Goal: Communication & Community: Answer question/provide support

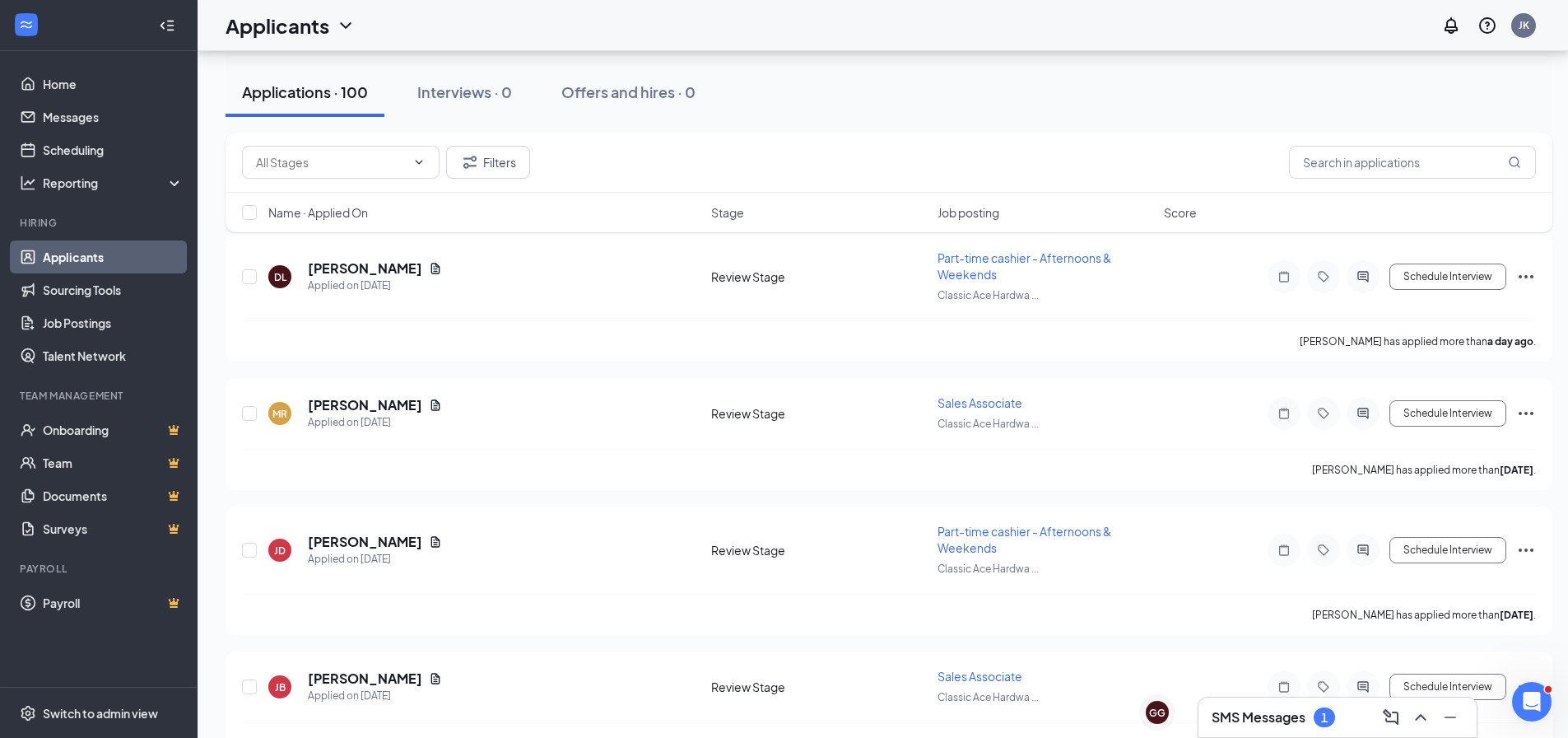
click at [1276, 722] on h3 "SMS Messages" at bounding box center [1258, 717] width 94 height 18
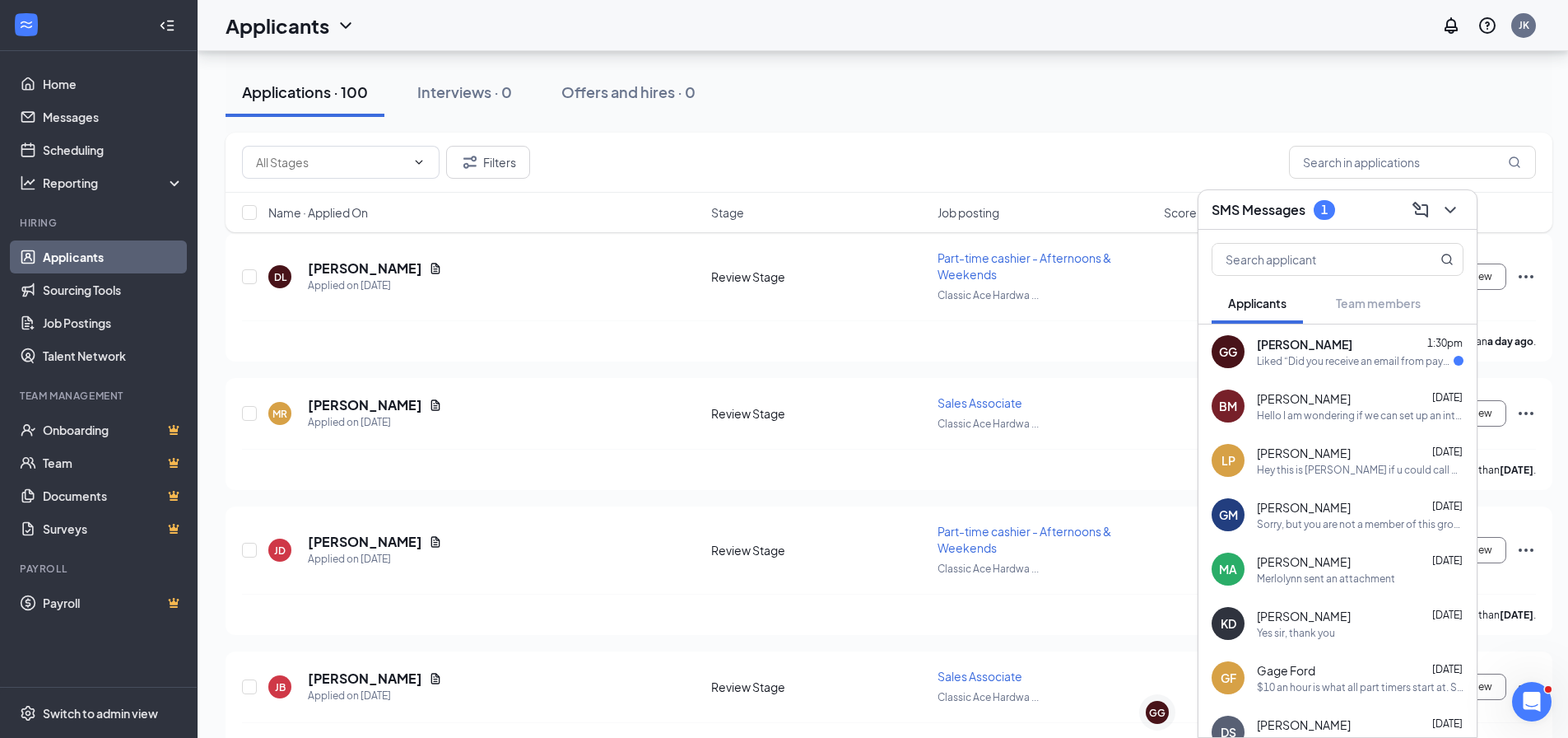
click at [1290, 359] on div "Liked “Did you receive an email from paycor? Please fill out before coming in […" at bounding box center [1355, 360] width 197 height 14
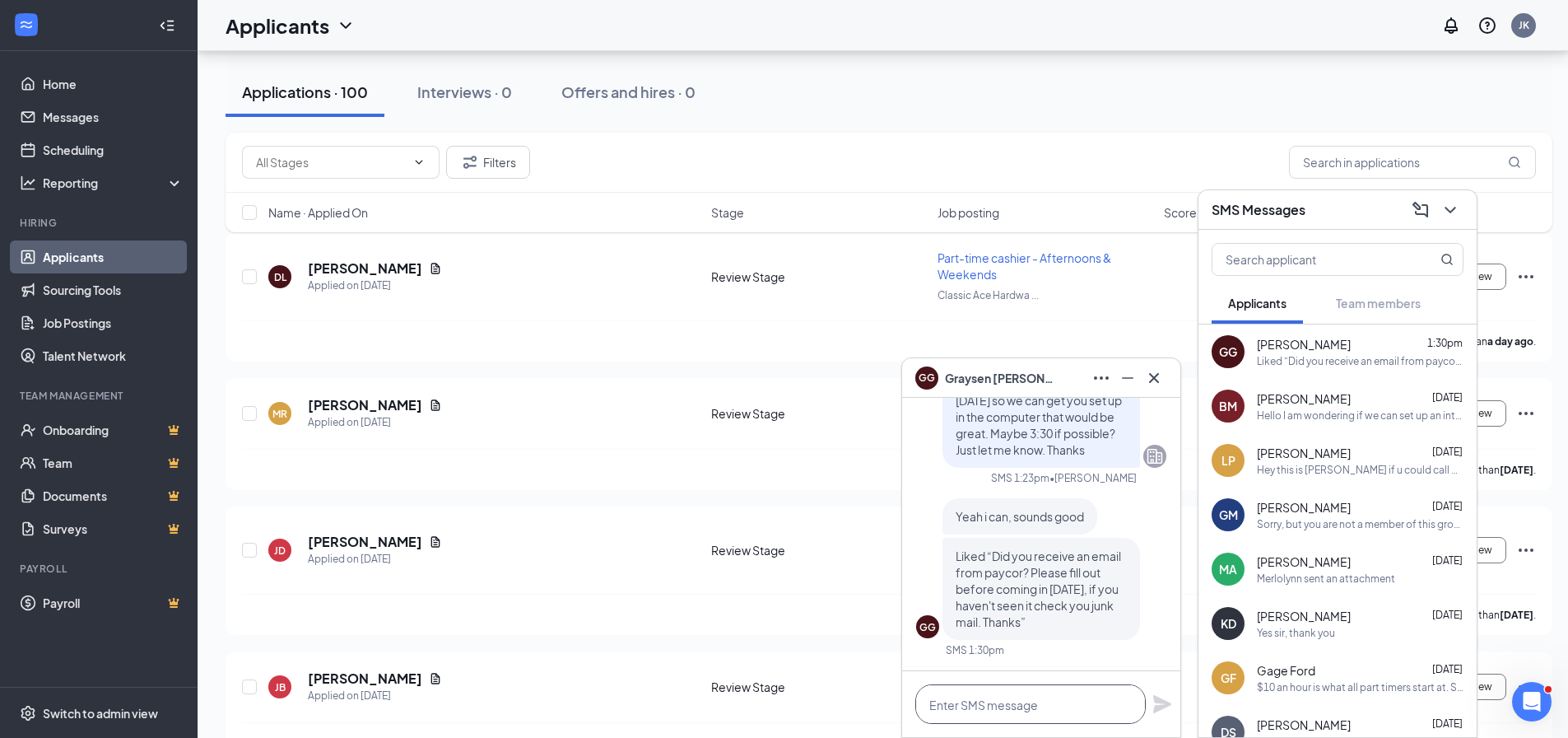
click at [1016, 708] on textarea at bounding box center [1030, 703] width 231 height 39
type textarea "S"
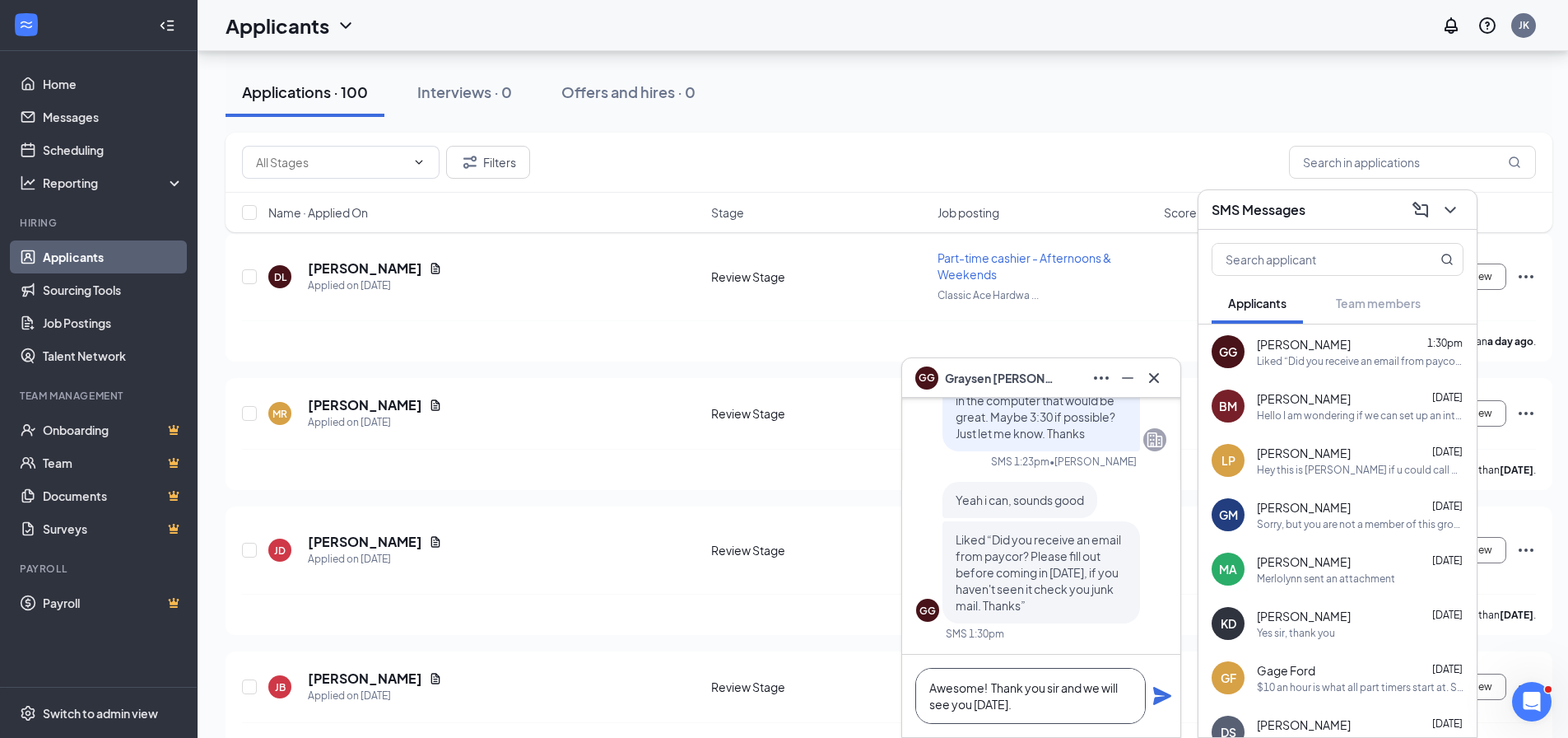
type textarea "Awesome! Thank you sir and we will see you [DATE]."
click at [1171, 698] on icon "Plane" at bounding box center [1162, 696] width 20 height 20
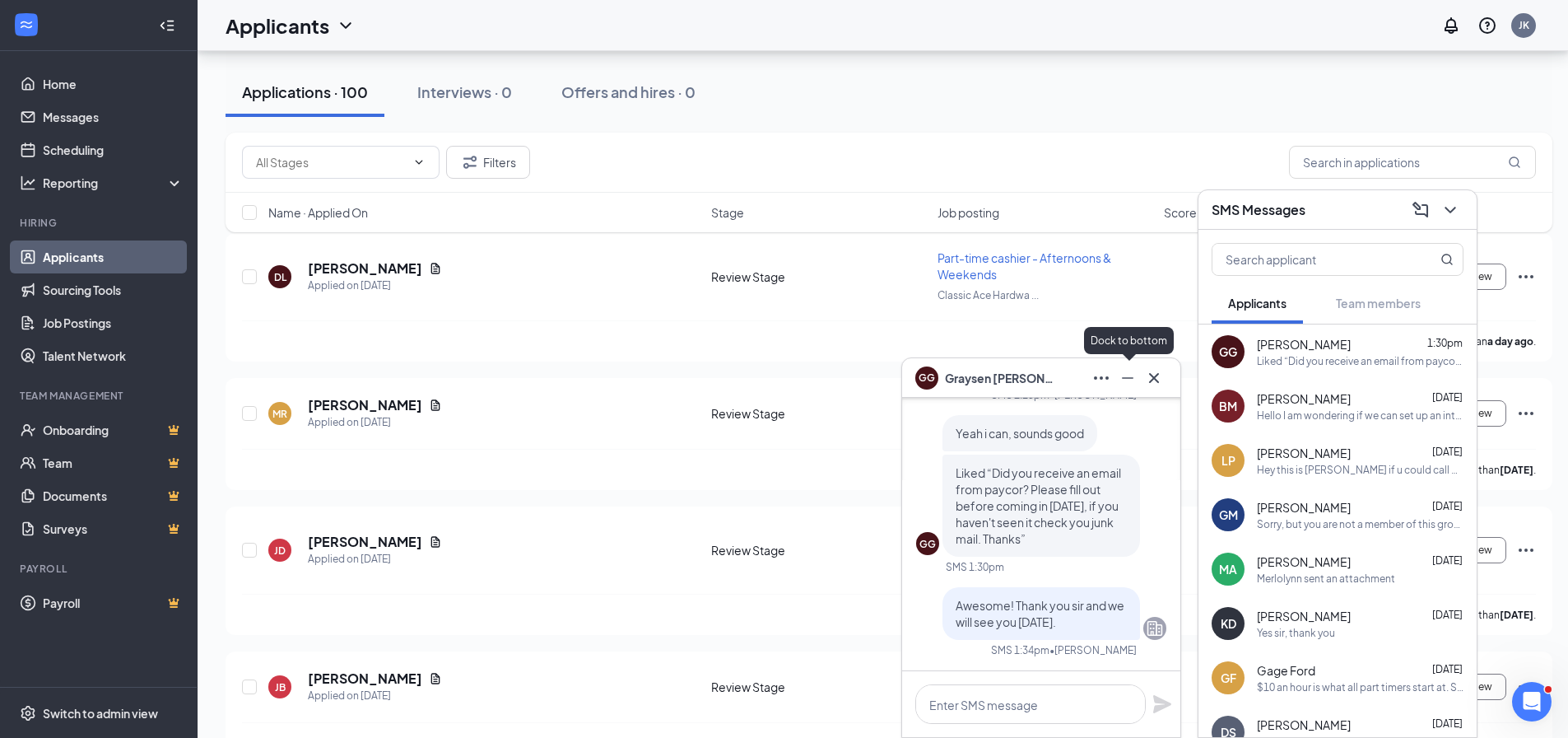
click at [1121, 379] on icon "Minimize" at bounding box center [1128, 379] width 20 height 20
